Goal: Information Seeking & Learning: Learn about a topic

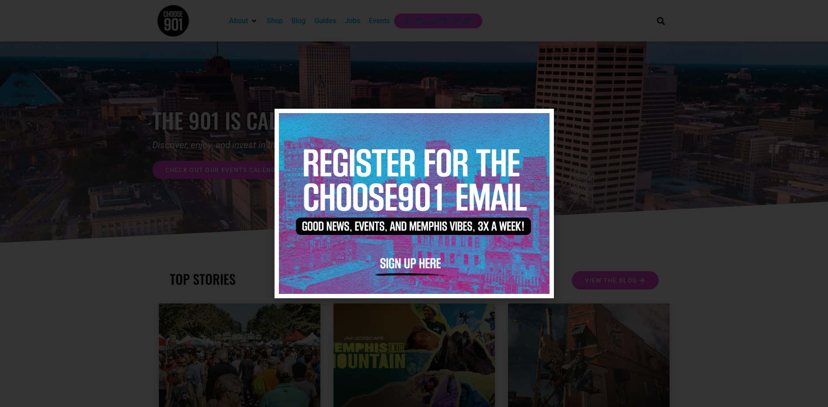
click at [541, 120] on icon "Close" at bounding box center [542, 120] width 7 height 7
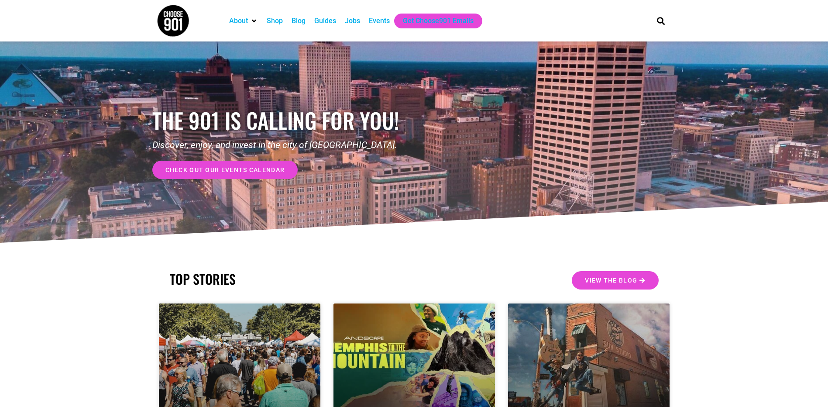
click at [375, 20] on div "Events" at bounding box center [379, 21] width 21 height 10
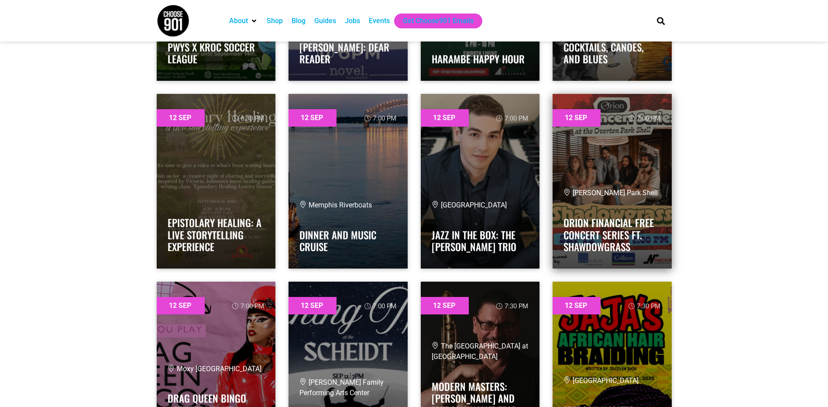
scroll to position [1587, 0]
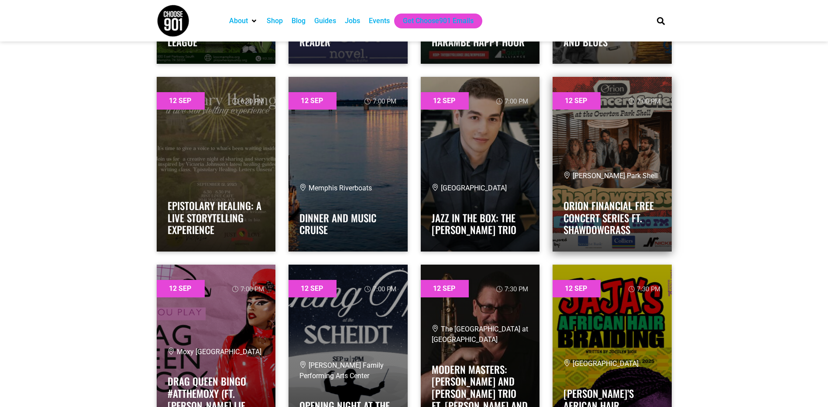
click at [584, 174] on span "Overton Park Shell" at bounding box center [611, 176] width 94 height 8
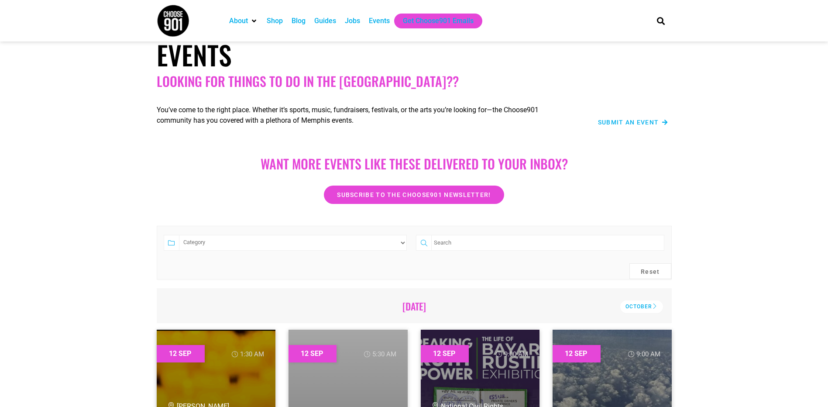
scroll to position [0, 0]
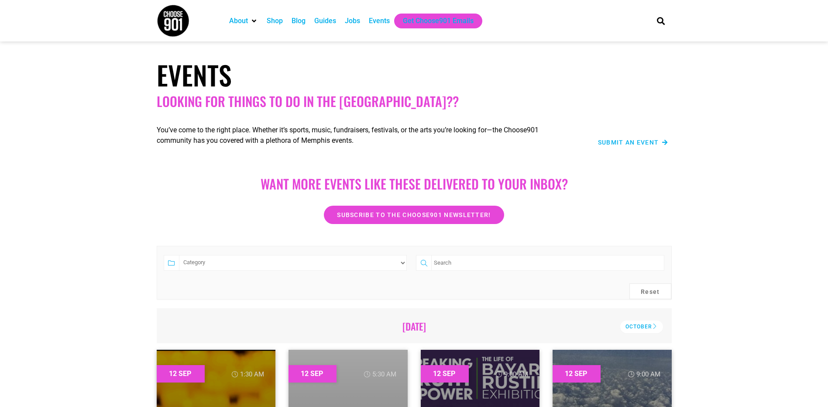
click at [188, 263] on select "Category Adults Only Career Comedy Education Family Family Friendly Festival Fi…" at bounding box center [293, 263] width 228 height 16
select select "74"
click at [179, 255] on select "Category Adults Only Career Comedy Education Family Family Friendly Festival Fi…" at bounding box center [293, 263] width 228 height 16
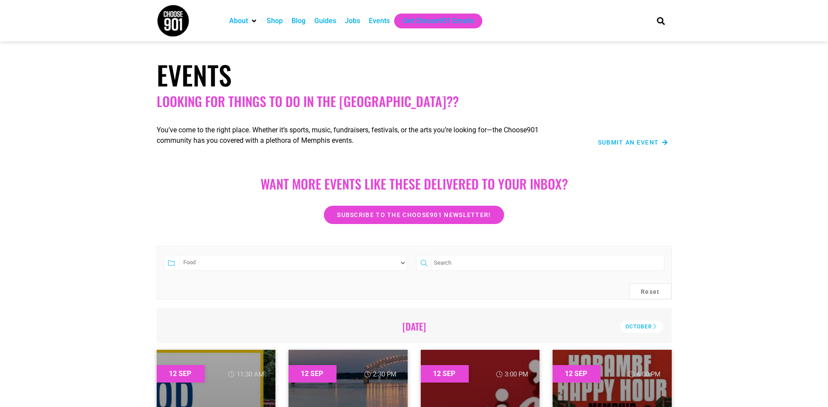
click at [179, 255] on select "Category Adults Only Career Comedy Education Family Family Friendly Festival Fi…" at bounding box center [293, 263] width 228 height 16
click at [646, 289] on button "Reset" at bounding box center [650, 291] width 42 height 16
select select
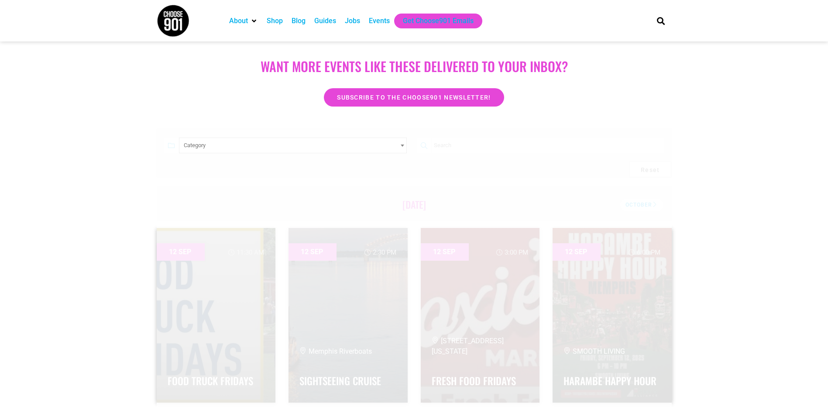
scroll to position [182, 0]
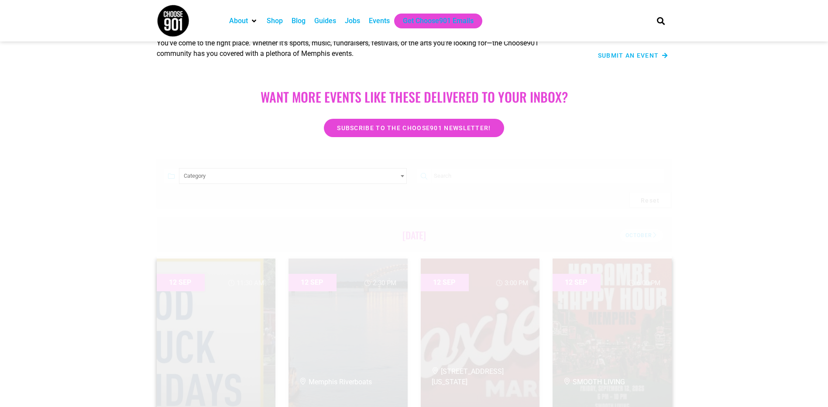
scroll to position [0, 0]
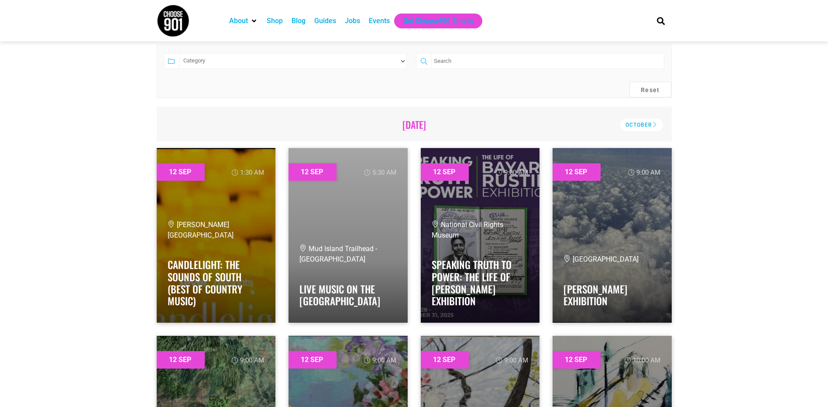
scroll to position [127, 0]
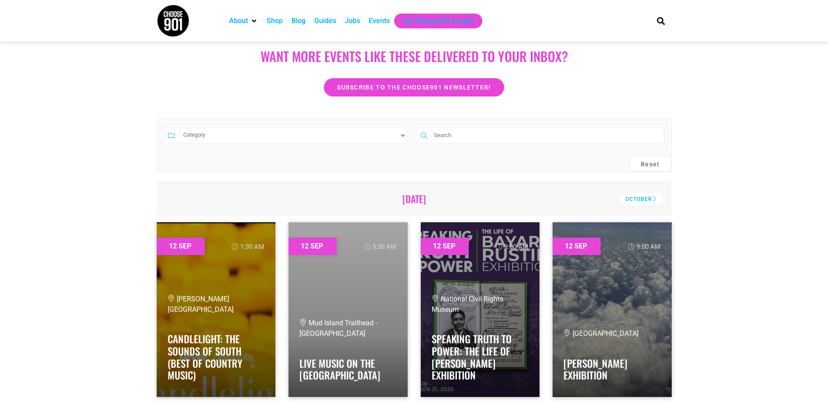
click at [404, 136] on select "Category Adults Only Career Comedy Education Family Family Friendly Festival Fi…" at bounding box center [293, 135] width 228 height 16
click at [179, 127] on select "Category Adults Only Career Comedy Education Family Family Friendly Festival Fi…" at bounding box center [293, 135] width 228 height 16
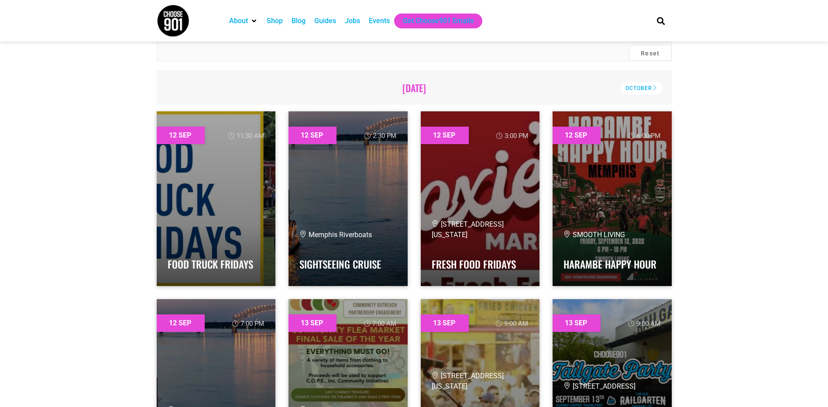
scroll to position [0, 0]
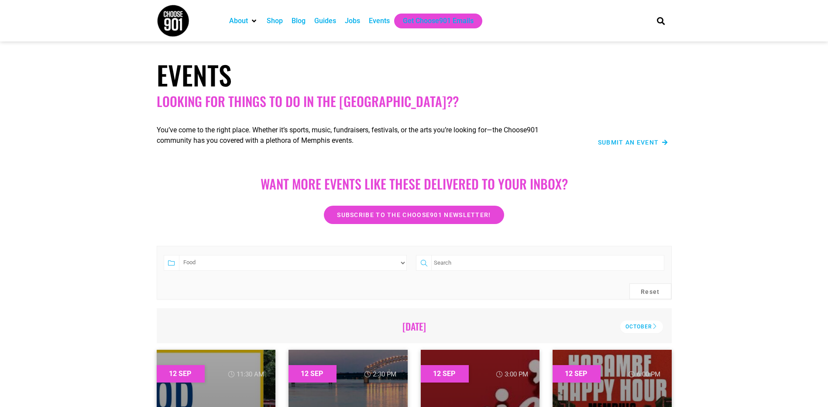
click at [399, 264] on select "Category Adults Only Career Comedy Education Family Family Friendly Festival Fi…" at bounding box center [293, 263] width 228 height 16
click at [179, 255] on select "Category Adults Only Career Comedy Education Family Family Friendly Festival Fi…" at bounding box center [293, 263] width 228 height 16
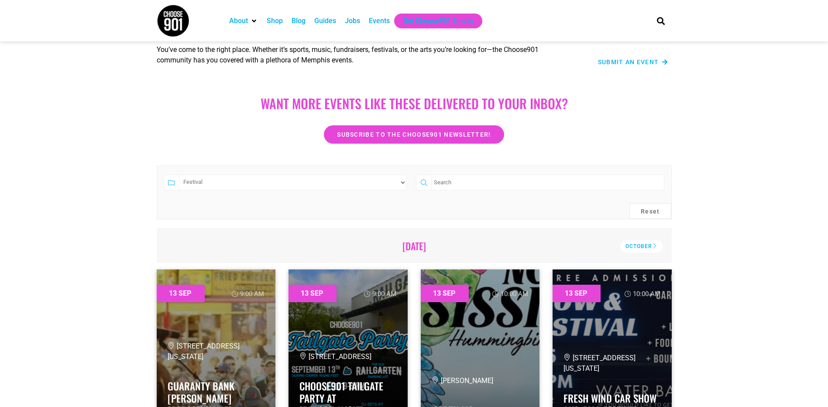
scroll to position [105, 0]
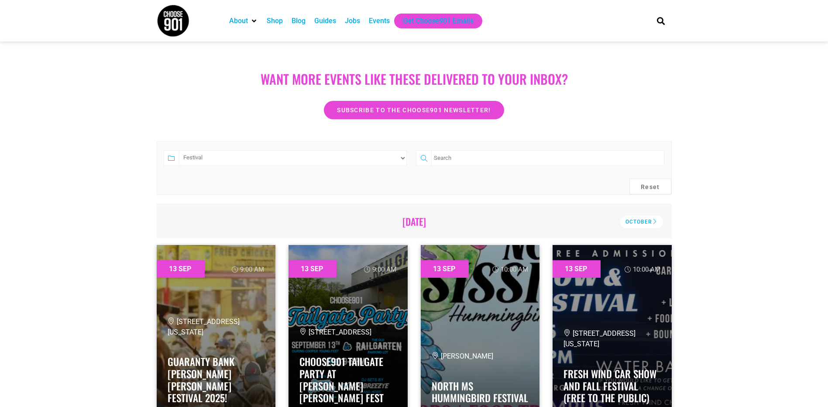
click at [402, 161] on select "Category Adults Only Career Comedy Education Family Family Friendly Festival Fi…" at bounding box center [293, 158] width 228 height 16
click at [179, 150] on select "Category Adults Only Career Comedy Education Family Family Friendly Festival Fi…" at bounding box center [293, 158] width 228 height 16
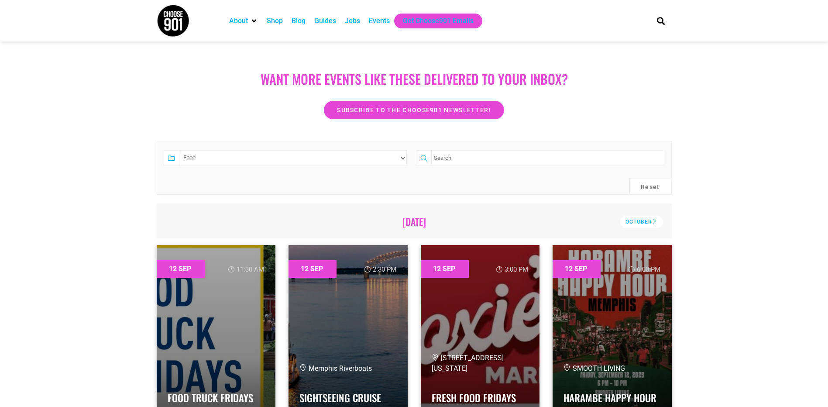
click at [635, 222] on div "October" at bounding box center [641, 222] width 43 height 13
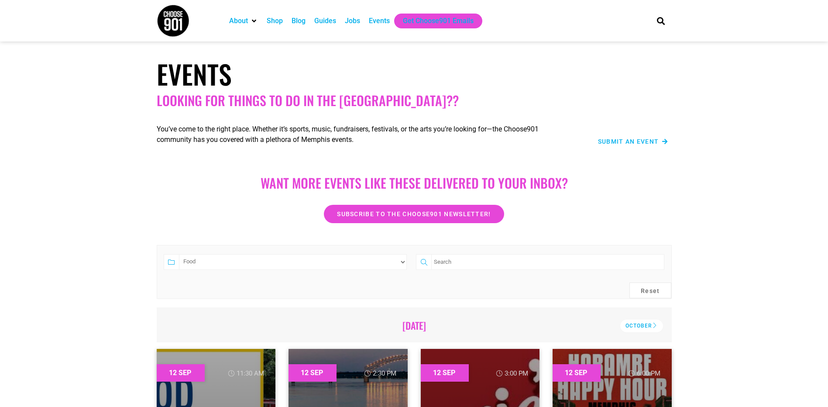
scroll to position [0, 0]
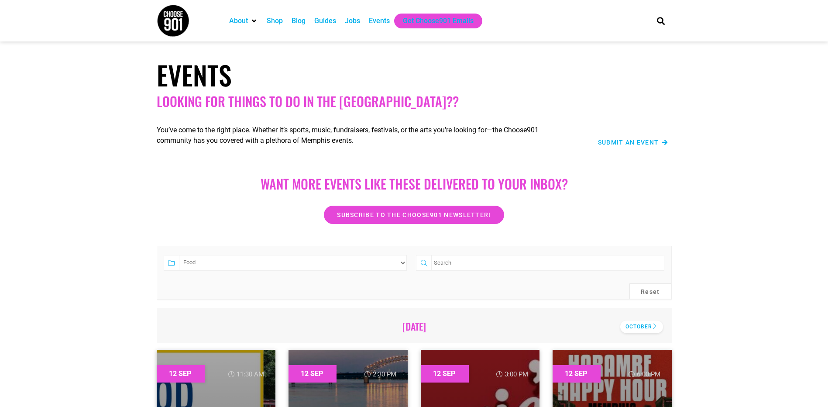
click at [651, 327] on div "October" at bounding box center [641, 326] width 43 height 13
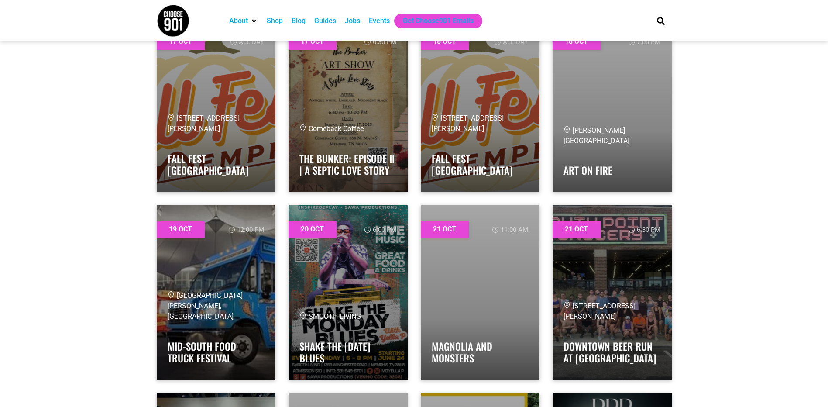
scroll to position [2271, 0]
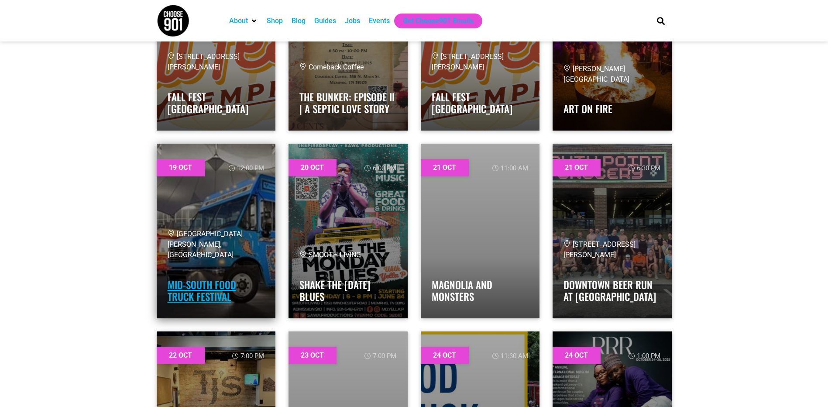
click at [208, 300] on link "Mid-South Food Truck Festival" at bounding box center [202, 290] width 69 height 27
click at [183, 285] on link "Mid-South Food Truck Festival" at bounding box center [202, 290] width 69 height 27
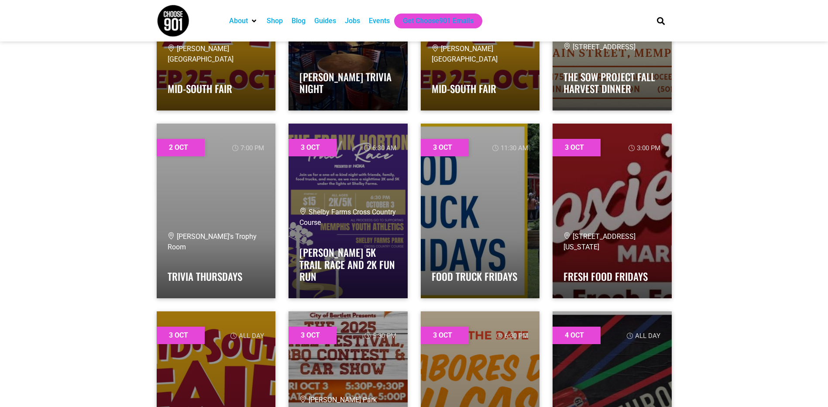
scroll to position [0, 0]
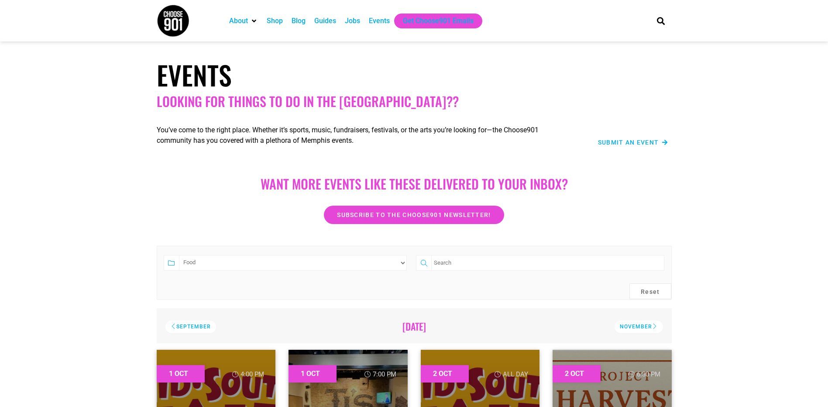
click at [647, 331] on div "November" at bounding box center [639, 326] width 48 height 13
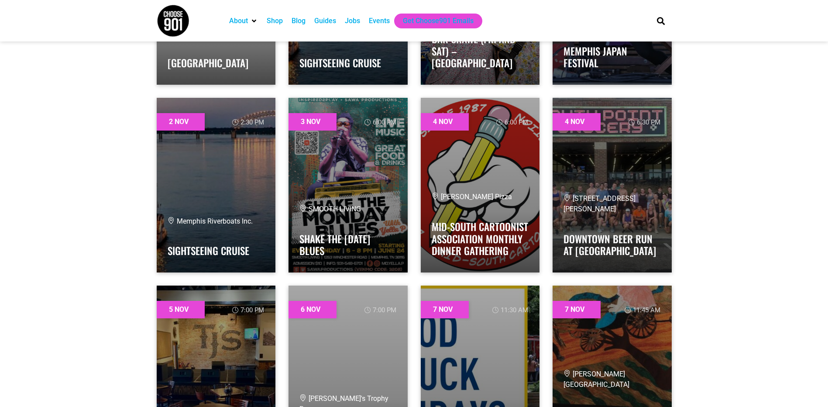
scroll to position [539, 0]
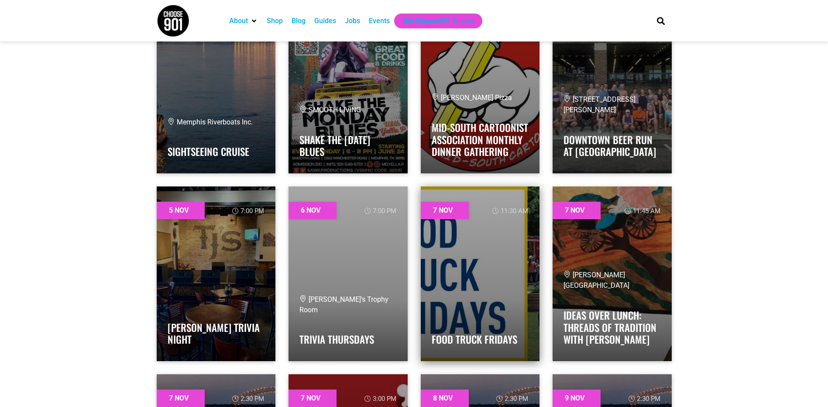
click at [463, 244] on link at bounding box center [480, 273] width 119 height 175
click at [480, 340] on link "Food Truck Fridays" at bounding box center [475, 339] width 86 height 15
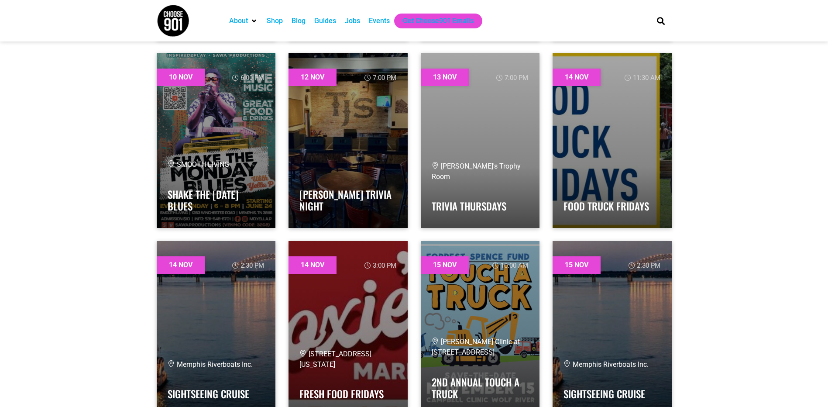
scroll to position [1074, 0]
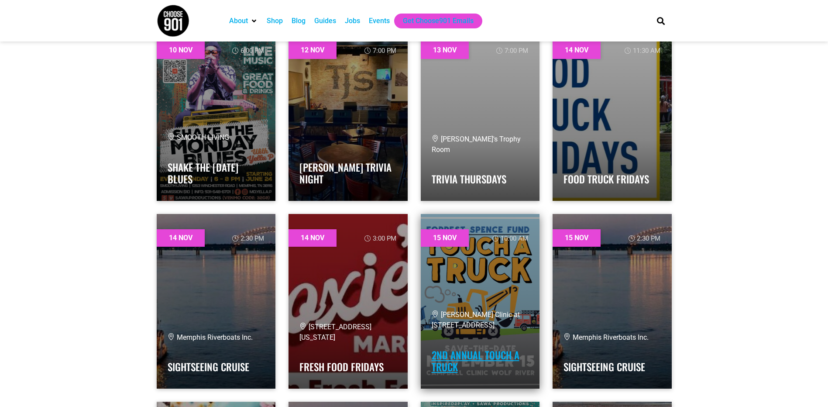
click at [502, 355] on link "2nd Annual Touch a Truck" at bounding box center [476, 360] width 88 height 27
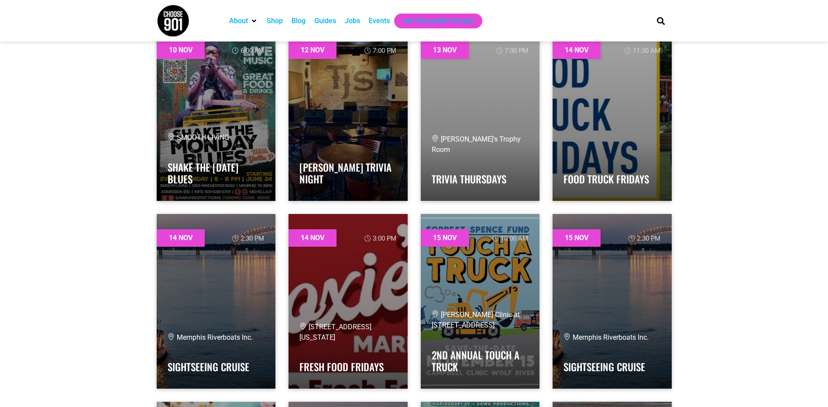
click at [773, 286] on div "Category Adults Only Career Comedy Education Family Family Friendly Festival Fi…" at bounding box center [414, 346] width 828 height 2367
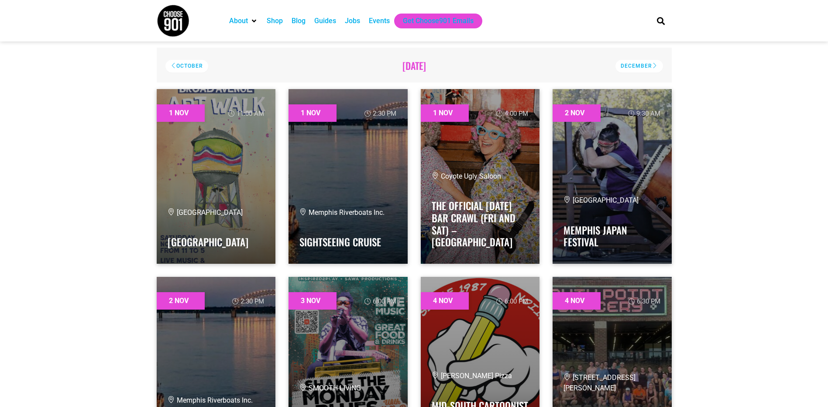
scroll to position [0, 0]
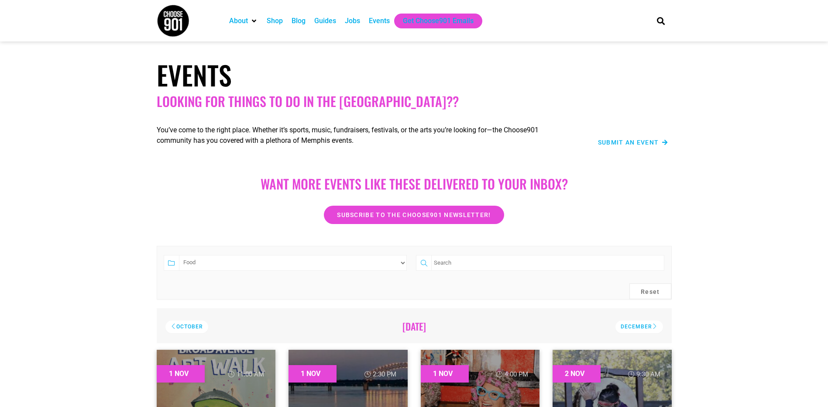
click at [401, 265] on select "Category Adults Only Career Comedy Education Family Family Friendly Festival Fi…" at bounding box center [293, 263] width 228 height 16
click at [179, 255] on select "Category Adults Only Career Comedy Education Family Family Friendly Festival Fi…" at bounding box center [293, 263] width 228 height 16
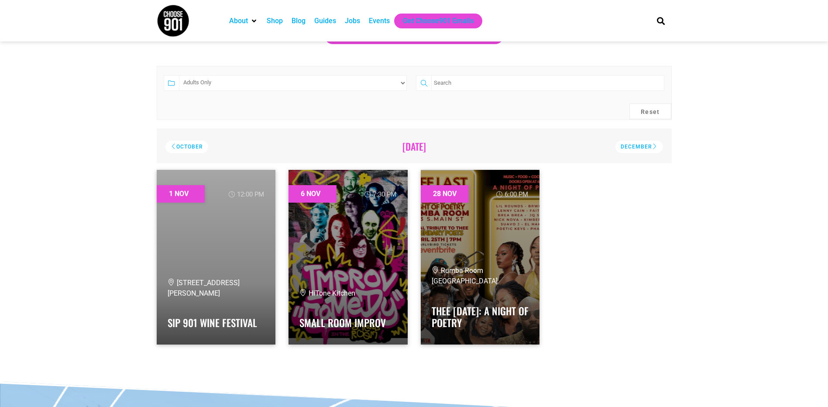
scroll to position [149, 0]
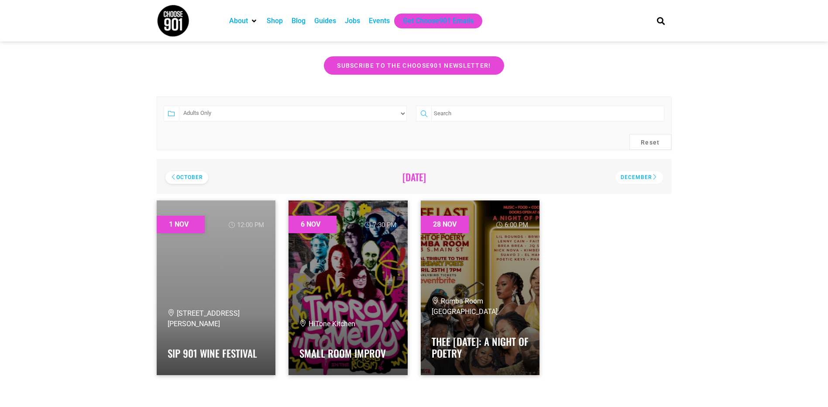
click at [183, 172] on div "October" at bounding box center [186, 177] width 43 height 13
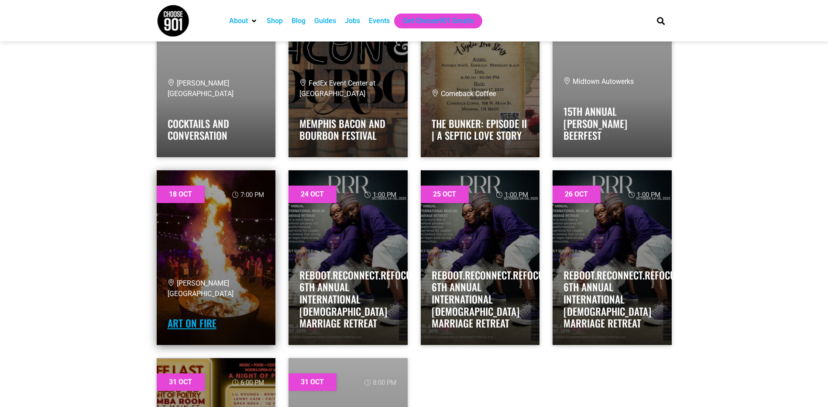
scroll to position [683, 0]
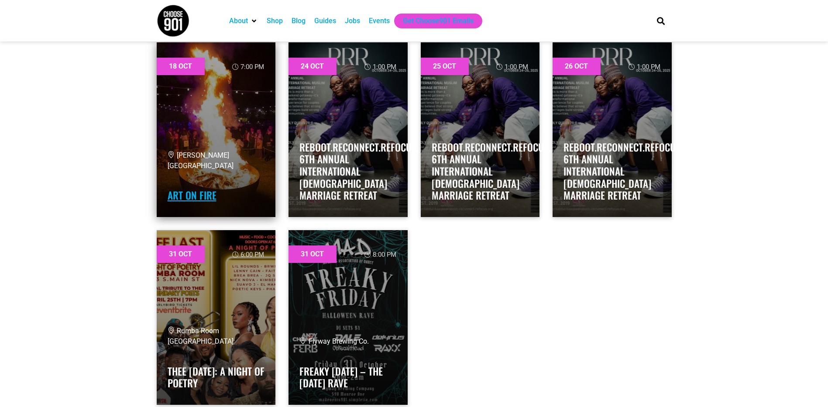
click at [196, 196] on link "Art On Fire" at bounding box center [192, 195] width 49 height 15
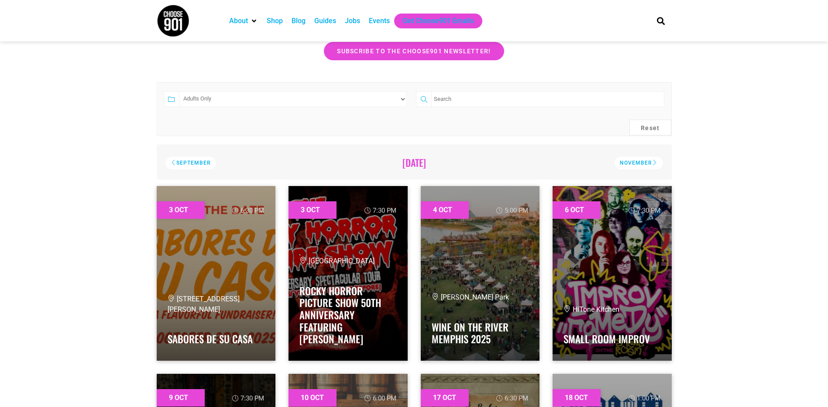
scroll to position [152, 0]
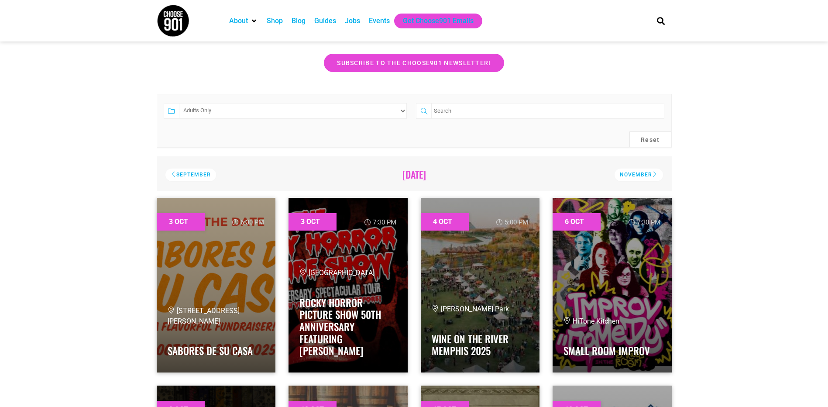
click at [183, 178] on div "September" at bounding box center [190, 174] width 51 height 13
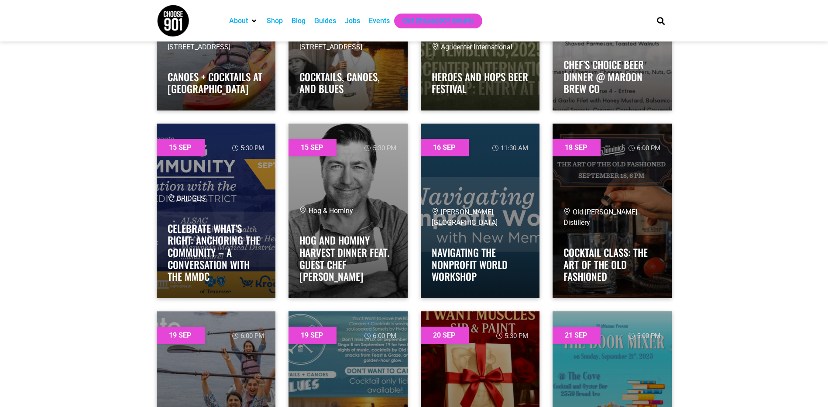
scroll to position [0, 0]
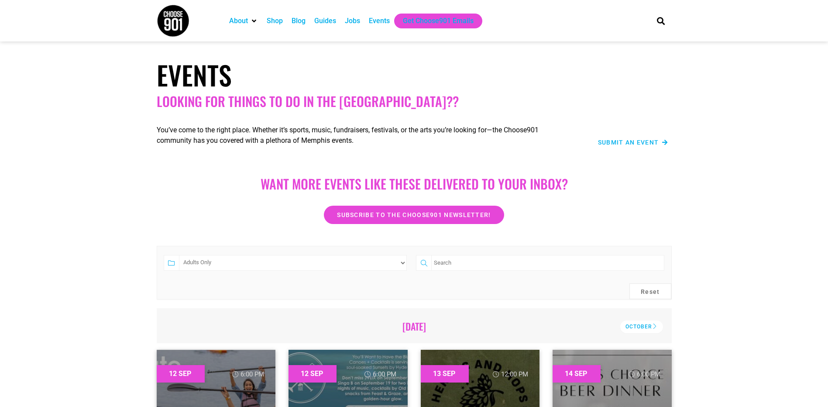
click at [402, 261] on select "Category Adults Only Career Comedy Education Family Family Friendly Festival Fi…" at bounding box center [293, 263] width 228 height 16
select select "77"
click at [179, 255] on select "Category Adults Only Career Comedy Education Family Family Friendly Festival Fi…" at bounding box center [293, 263] width 228 height 16
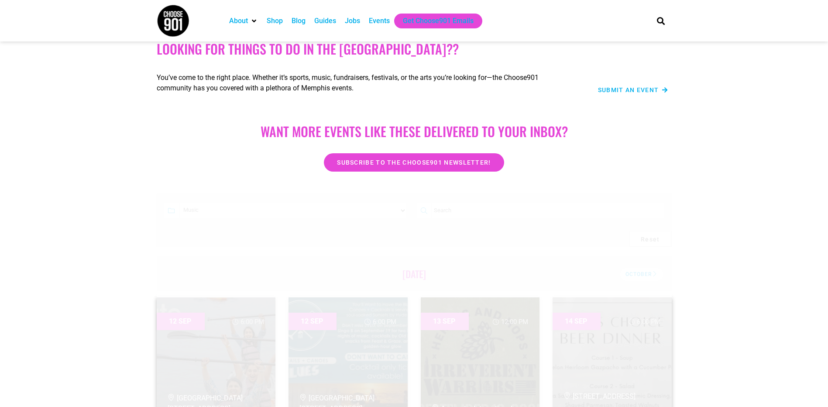
scroll to position [67, 0]
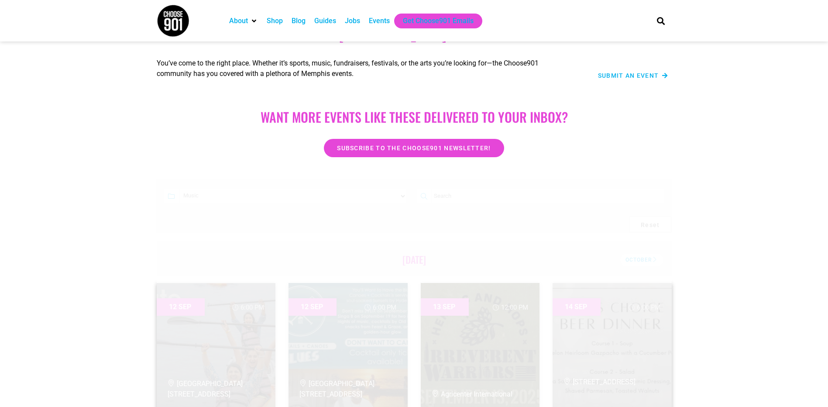
click at [141, 118] on div "Want more EVENTS LIKE THESE DELIVERED TO YOUR INBOX? Subscribe to the Choose901…" at bounding box center [414, 128] width 828 height 68
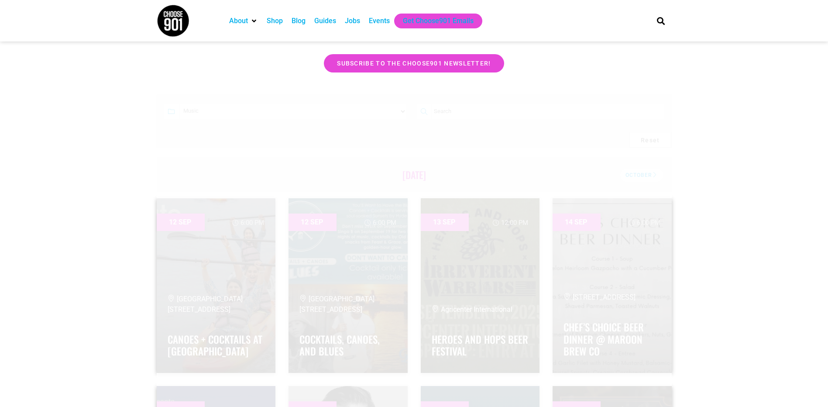
scroll to position [92, 0]
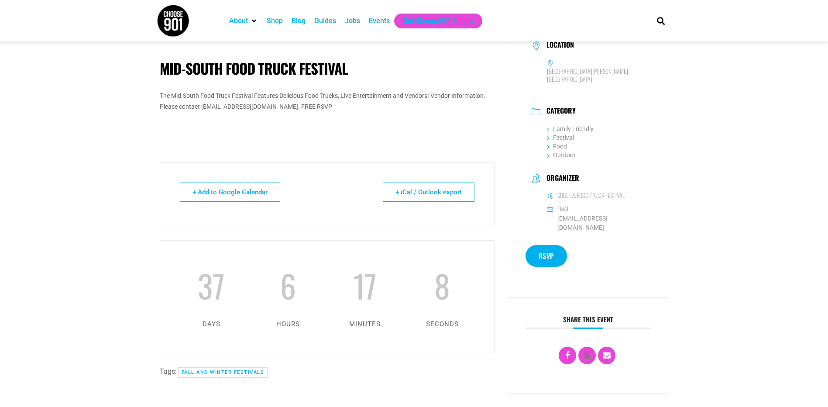
scroll to position [31, 0]
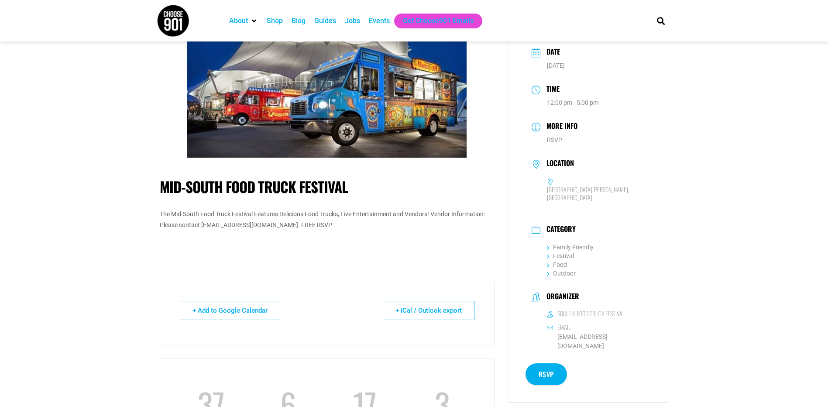
click at [546, 366] on link "RSVP" at bounding box center [546, 374] width 41 height 22
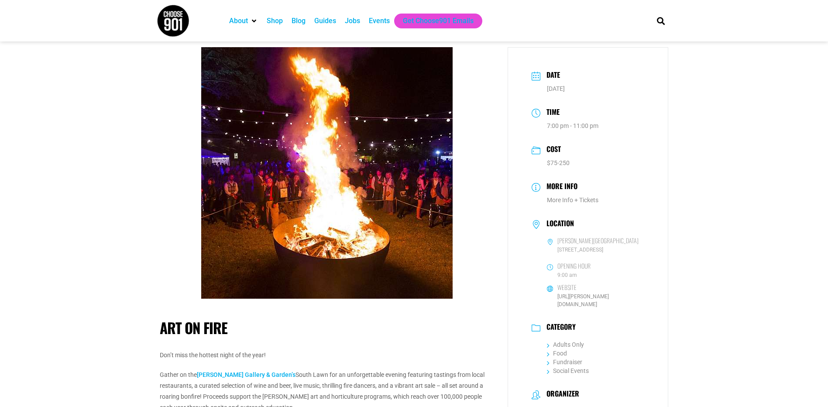
scroll to position [264, 0]
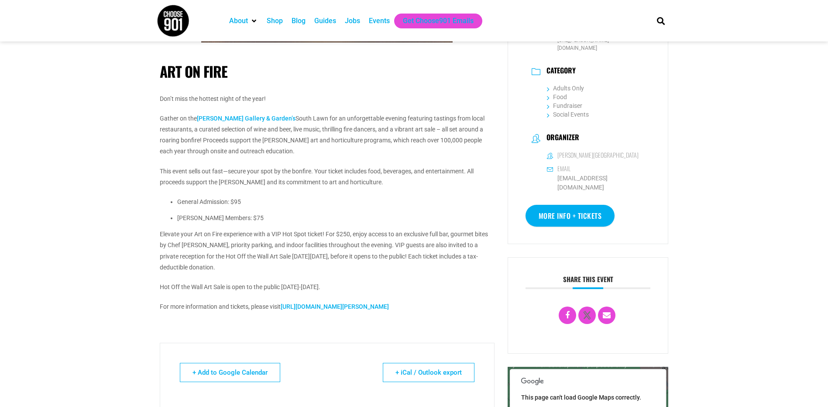
click at [331, 309] on link "https://www.dixon.org/artonfire" at bounding box center [335, 306] width 108 height 7
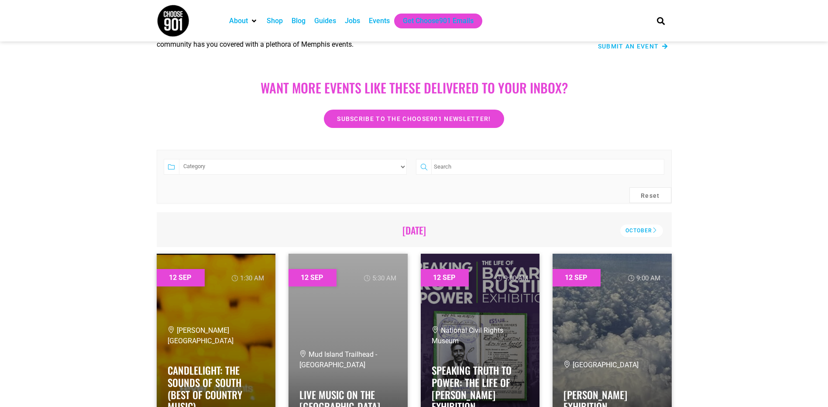
click at [399, 168] on select "Category Adults Only Career Comedy Education Family Family Friendly Festival Fi…" at bounding box center [293, 167] width 228 height 16
select select "77"
click at [179, 159] on select "Category Adults Only Career Comedy Education Family Family Friendly Festival Fi…" at bounding box center [293, 167] width 228 height 16
